Goal: Information Seeking & Learning: Learn about a topic

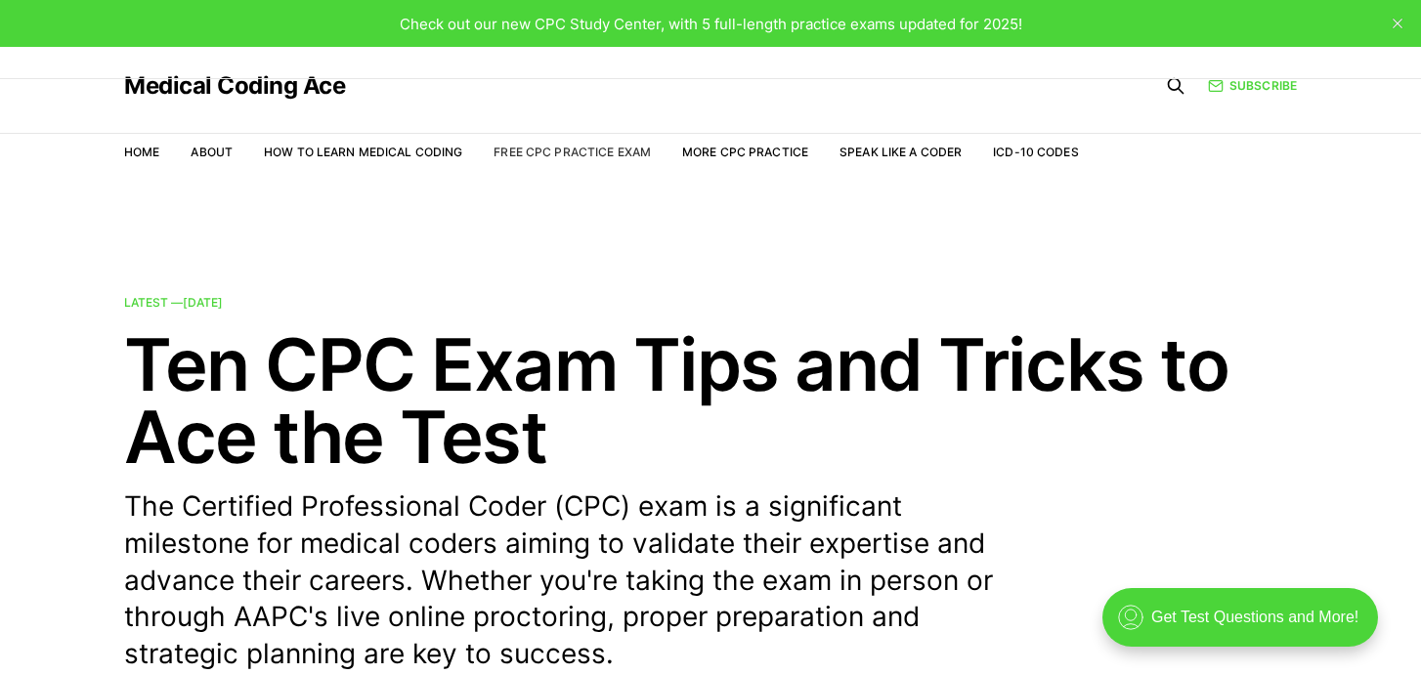
click at [585, 149] on link "Free CPC Practice Exam" at bounding box center [571, 152] width 157 height 15
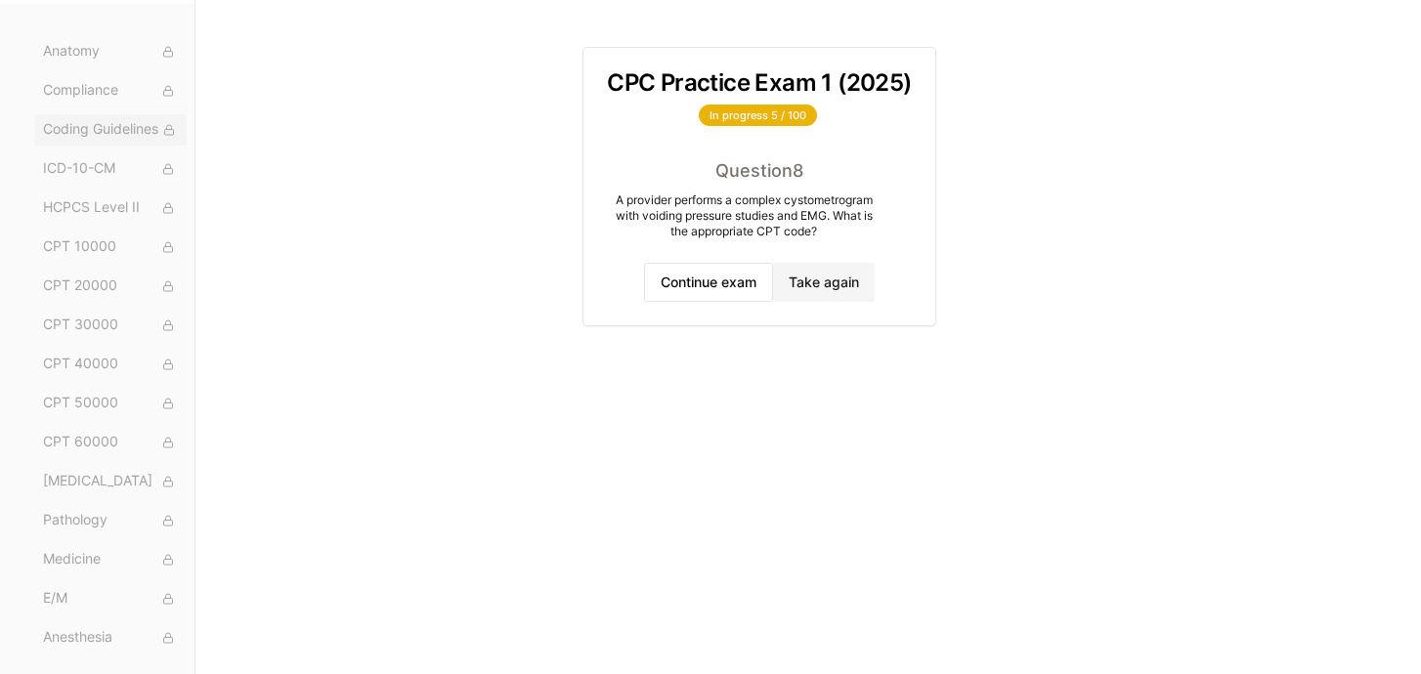
scroll to position [346, 0]
click at [112, 402] on span "CPT 60000" at bounding box center [111, 400] width 136 height 21
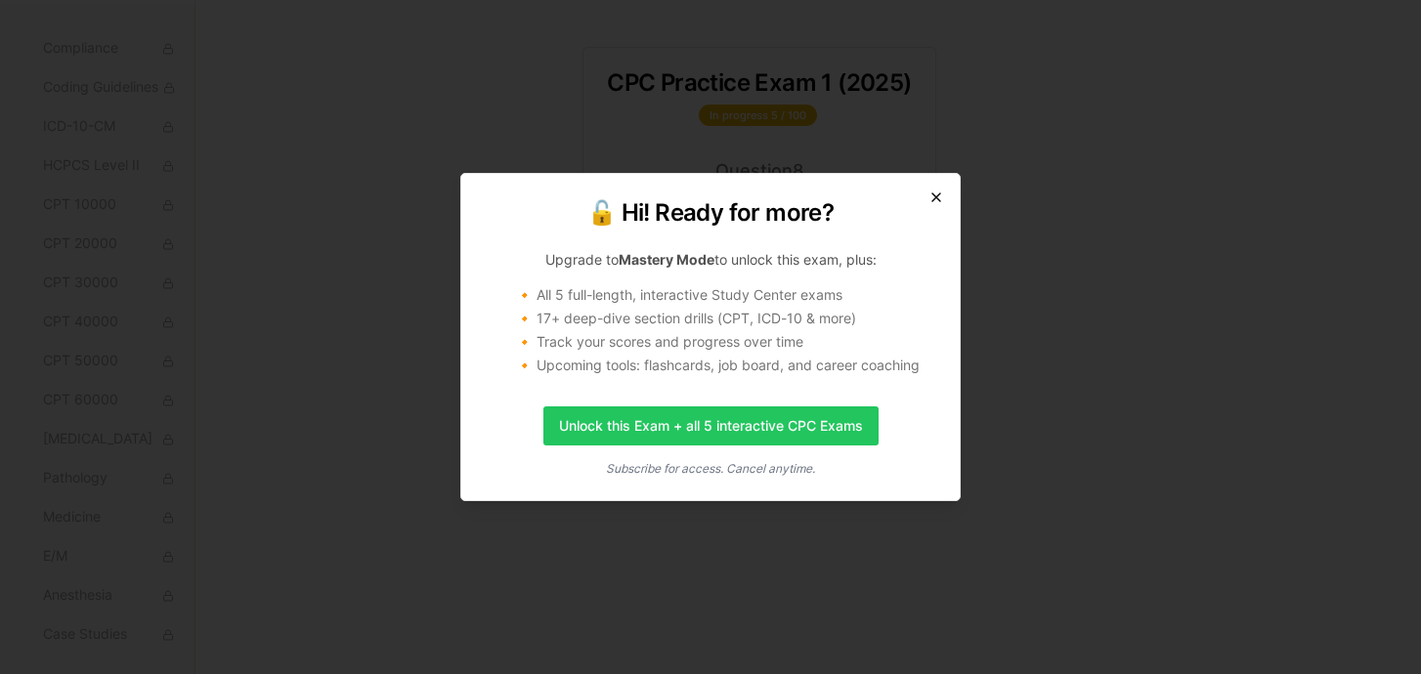
click at [928, 193] on icon "button" at bounding box center [936, 198] width 16 height 16
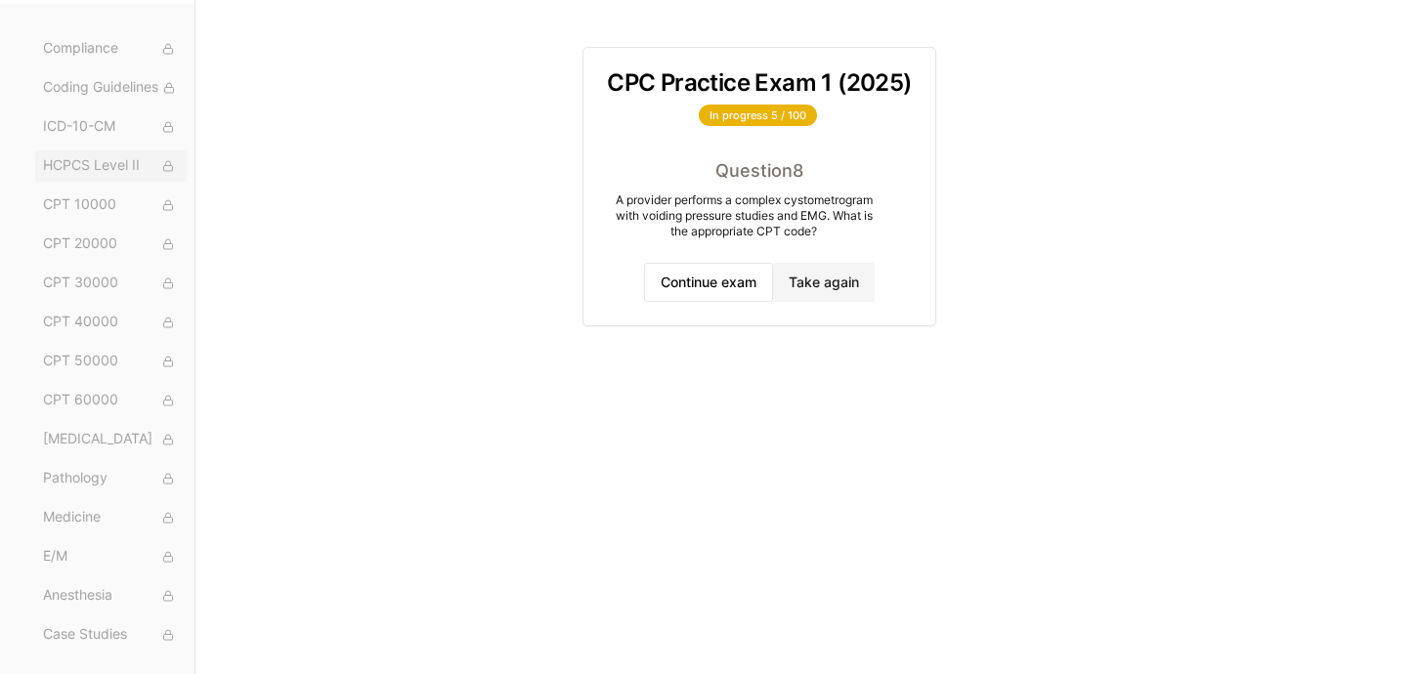
scroll to position [0, 0]
click at [99, 101] on button "Exam 2" at bounding box center [110, 113] width 151 height 31
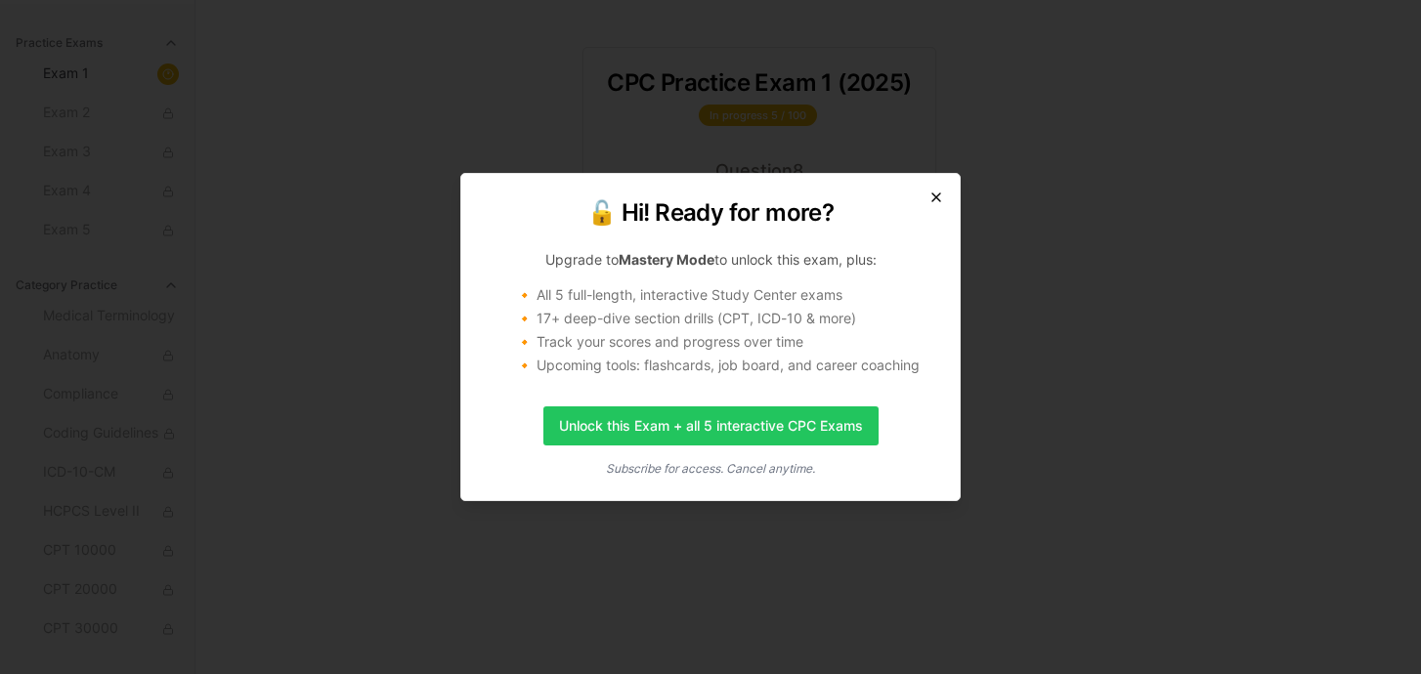
click at [938, 190] on icon "button" at bounding box center [936, 198] width 16 height 16
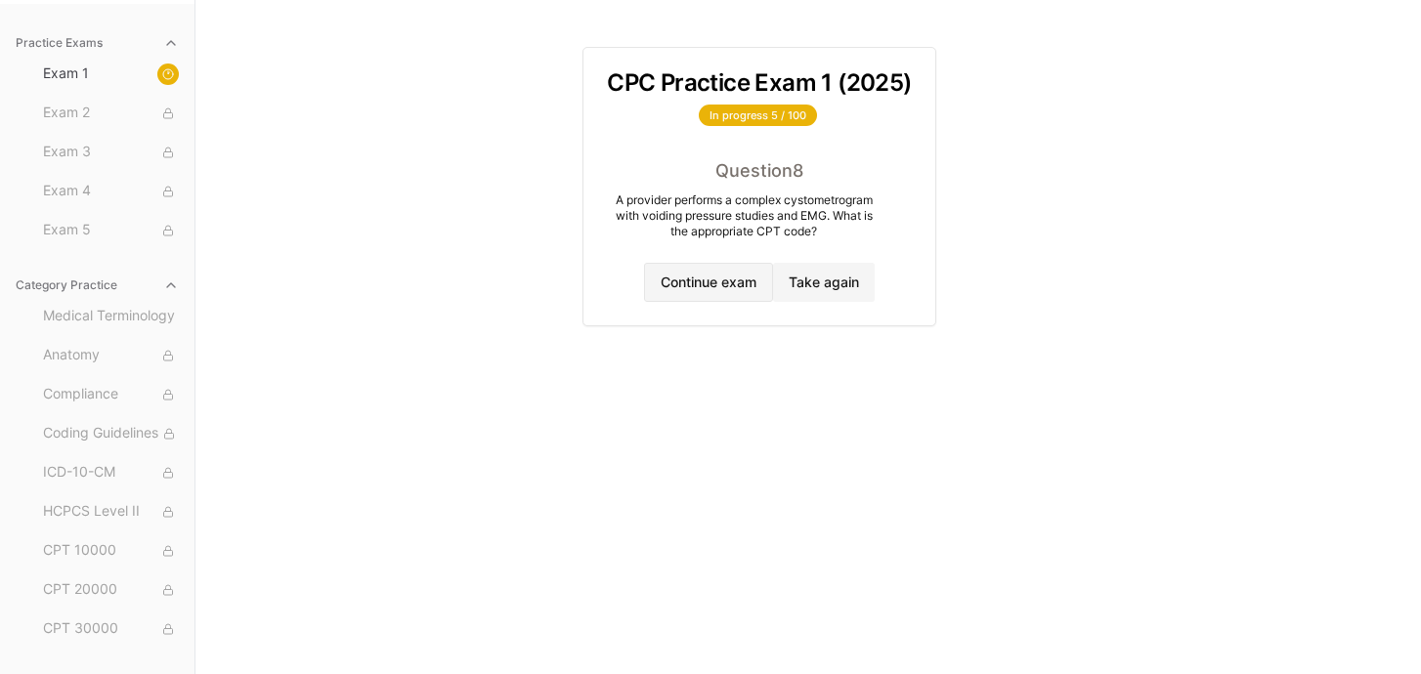
click at [749, 276] on button "Continue exam" at bounding box center [708, 282] width 129 height 39
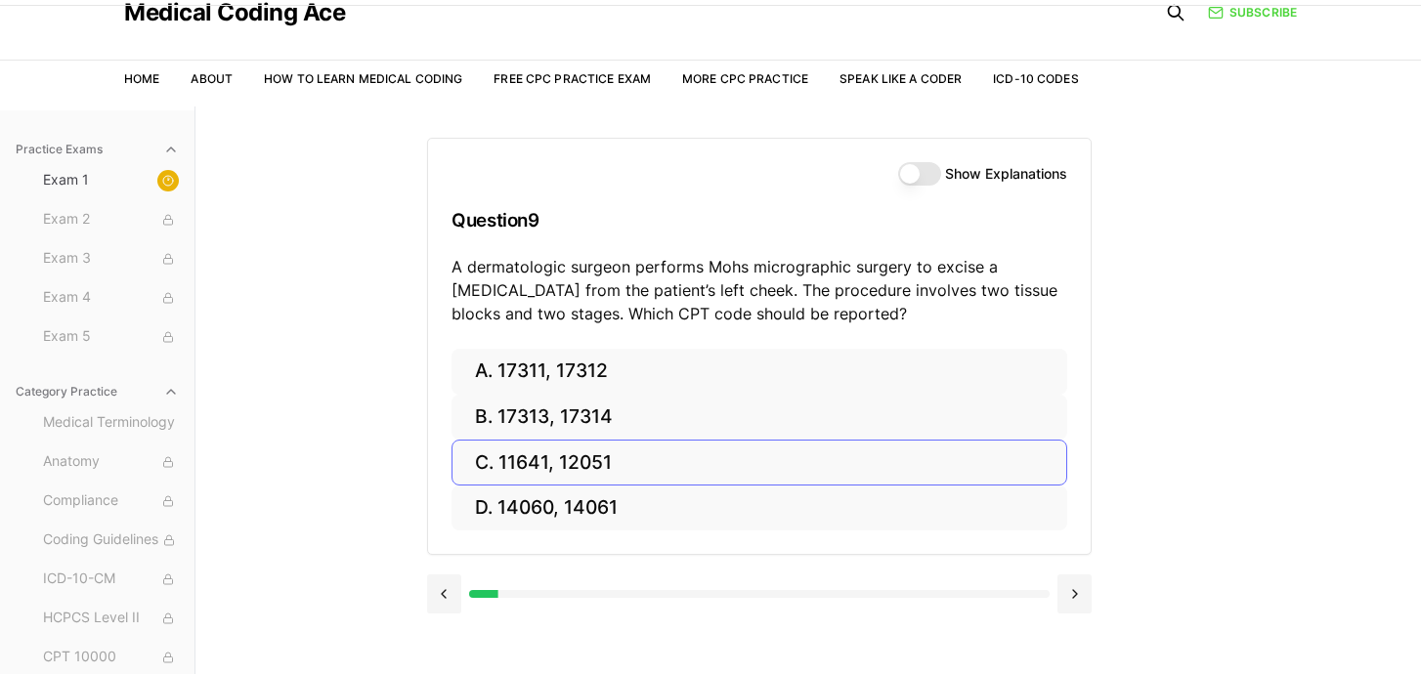
scroll to position [72, 0]
click at [914, 174] on button "Show Explanations" at bounding box center [919, 174] width 43 height 23
click at [672, 190] on div "Show Explanations Question 9 A dermatologic surgeon performs Mohs micrographic …" at bounding box center [759, 245] width 662 height 210
click at [170, 181] on icon at bounding box center [168, 182] width 12 height 12
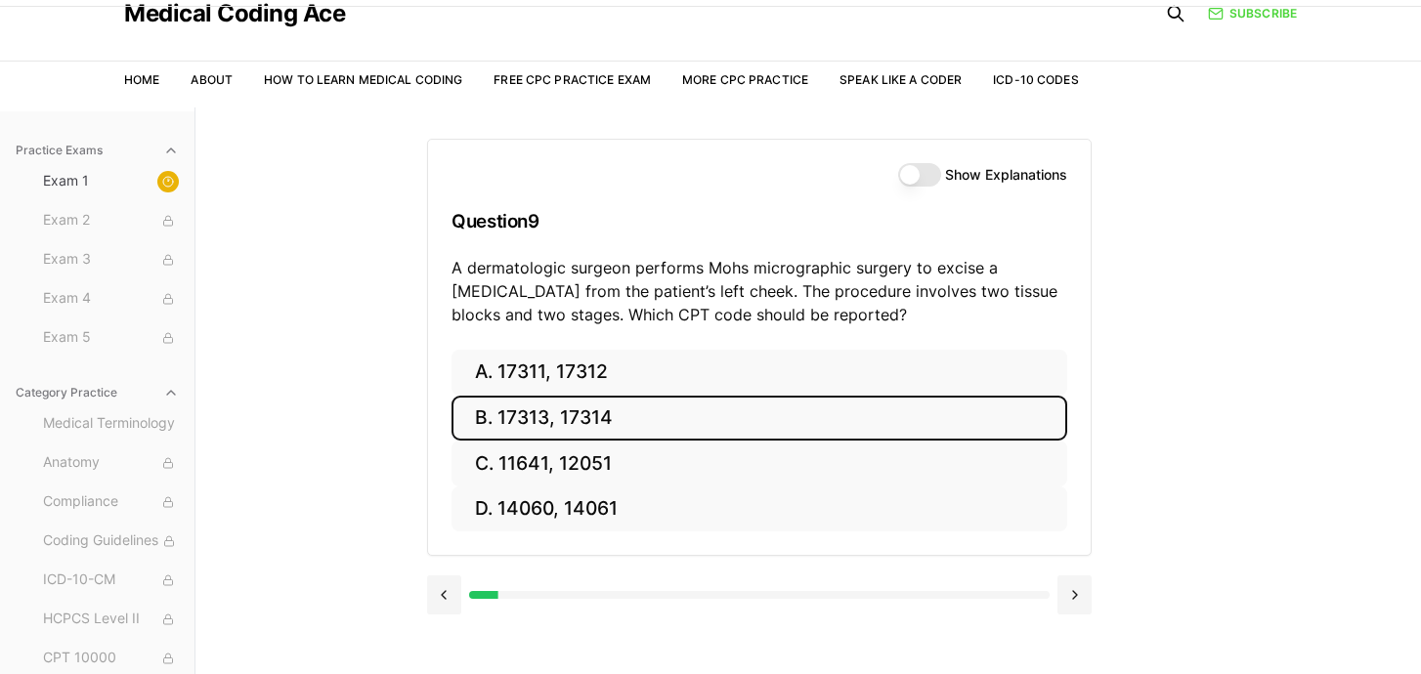
click at [701, 403] on button "B. 17313, 17314" at bounding box center [759, 419] width 616 height 46
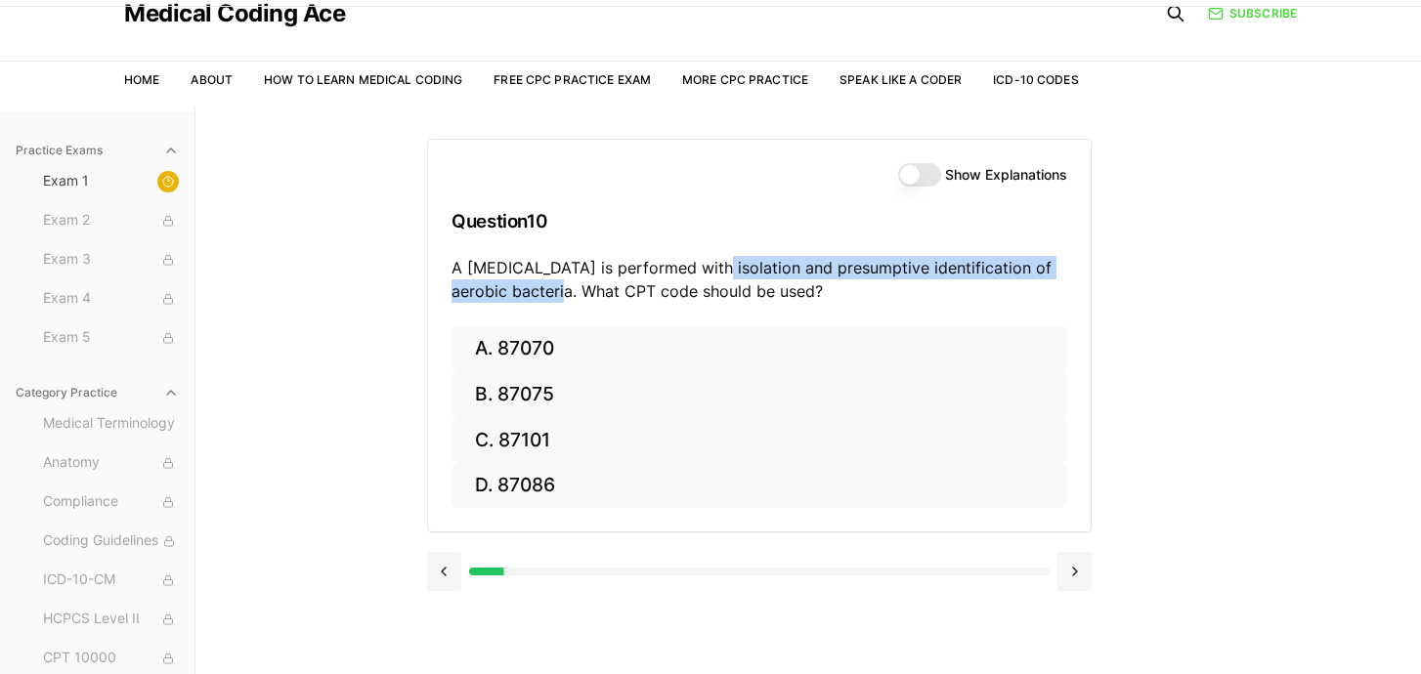
drag, startPoint x: 709, startPoint y: 262, endPoint x: 568, endPoint y: 297, distance: 146.0
click at [568, 297] on p "A wound culture is performed with isolation and presumptive identification of a…" at bounding box center [759, 279] width 616 height 47
drag, startPoint x: 465, startPoint y: 266, endPoint x: 569, endPoint y: 292, distance: 106.9
click at [569, 292] on p "A wound culture is performed with isolation and presumptive identification of a…" at bounding box center [759, 279] width 616 height 47
